Goal: Task Accomplishment & Management: Manage account settings

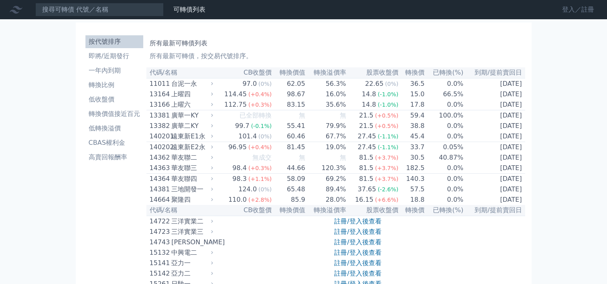
click at [568, 9] on link "登入／註冊" at bounding box center [578, 9] width 45 height 13
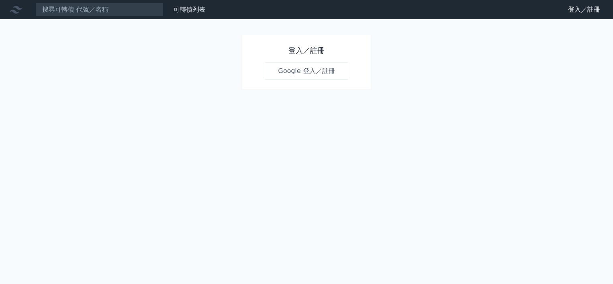
click at [294, 71] on link "Google 登入／註冊" at bounding box center [306, 71] width 83 height 17
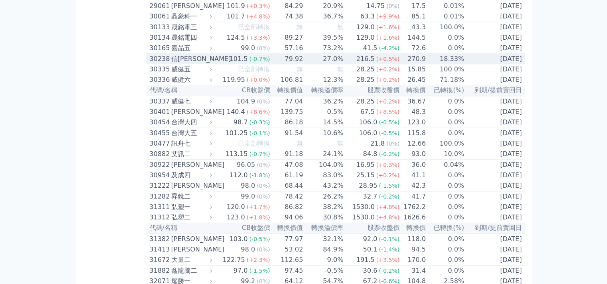
scroll to position [1124, 0]
